Goal: Navigation & Orientation: Find specific page/section

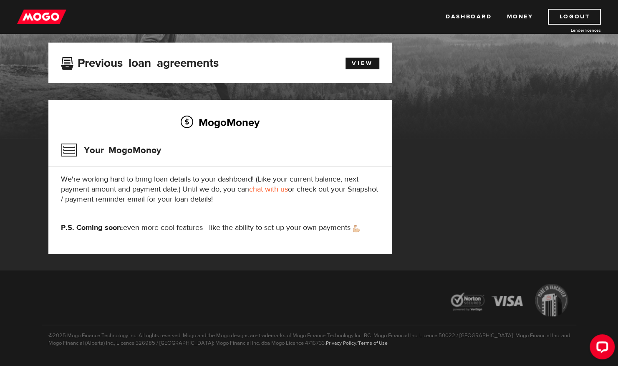
scroll to position [50, 0]
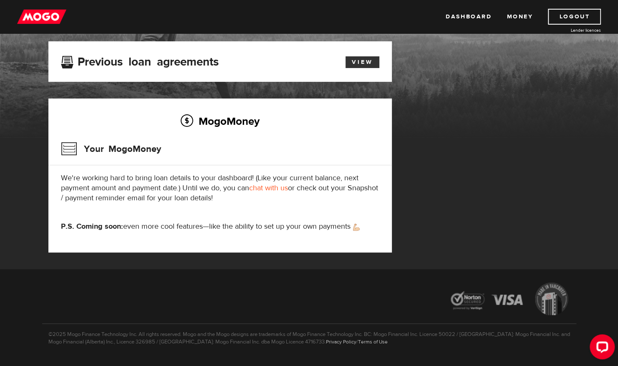
click at [356, 60] on link "View" at bounding box center [363, 62] width 34 height 12
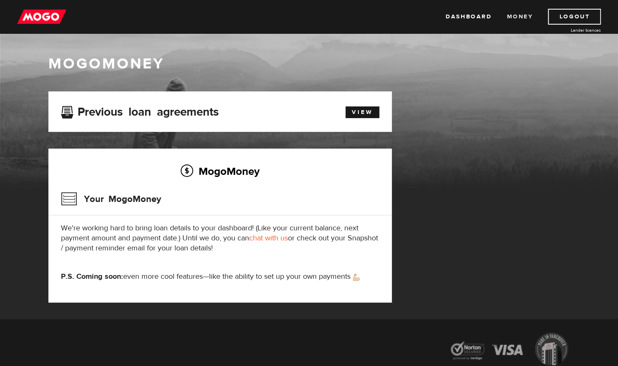
click at [519, 18] on link "Money" at bounding box center [520, 17] width 26 height 16
click at [481, 18] on link "Dashboard" at bounding box center [469, 17] width 46 height 16
